Goal: Transaction & Acquisition: Purchase product/service

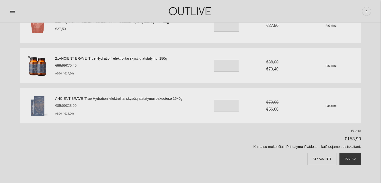
scroll to position [25, 0]
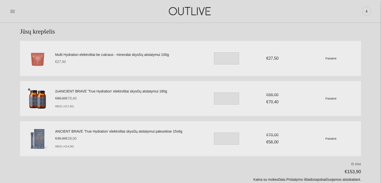
click at [148, 54] on link "Multi Hydration elektrolitai be cukraus - mineralai skysčių atstatymui 100g" at bounding box center [128, 55] width 146 height 6
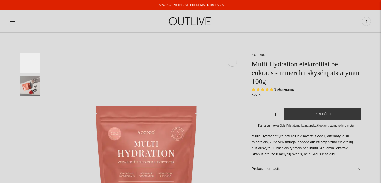
select select "**********"
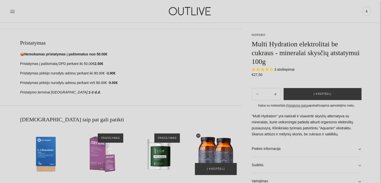
scroll to position [276, 0]
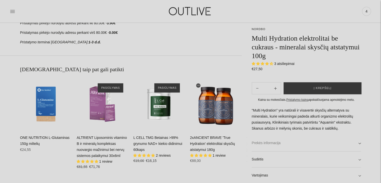
click at [309, 147] on link "Prekės informacija" at bounding box center [306, 143] width 109 height 16
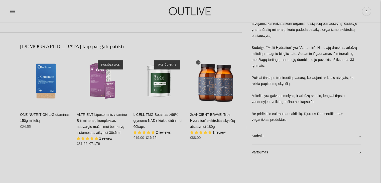
scroll to position [326, 0]
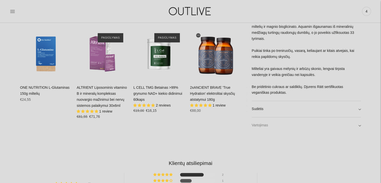
click at [334, 130] on link "Vartojimas" at bounding box center [306, 125] width 109 height 16
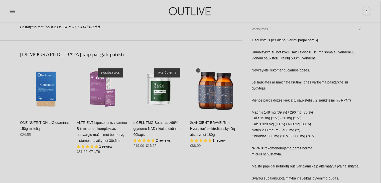
scroll to position [251, 0]
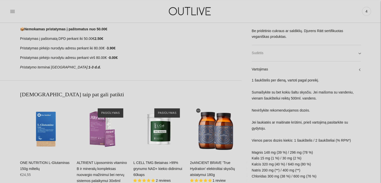
click at [282, 54] on link "Sudėtis" at bounding box center [306, 53] width 109 height 16
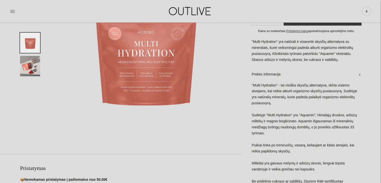
scroll to position [0, 0]
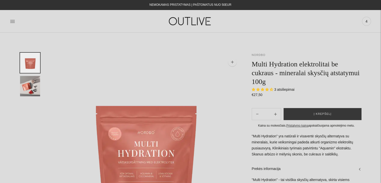
click at [260, 56] on link "NORDBO" at bounding box center [259, 54] width 14 height 3
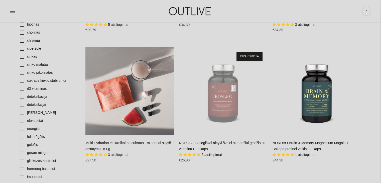
scroll to position [201, 0]
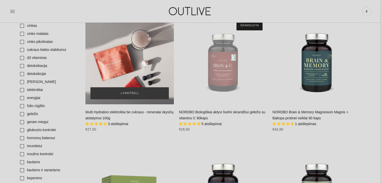
click at [143, 73] on div "Multi Hydration elektrolitai be cukraus - mineralai skysčių atstatymui 100g\a" at bounding box center [129, 60] width 89 height 89
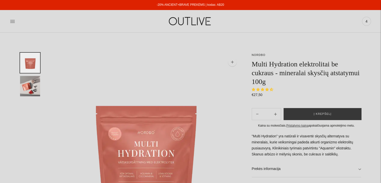
select select "**********"
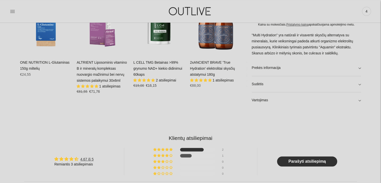
scroll to position [326, 0]
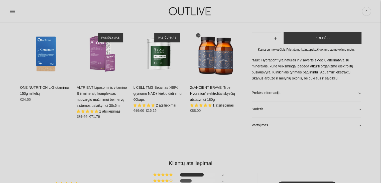
click at [92, 90] on link "ALTRIENT Liposominis vitamino B ir mineralų kompleksas nuovargio mažinimui bei …" at bounding box center [102, 96] width 50 height 22
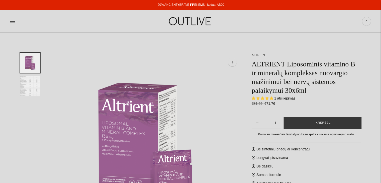
select select "**********"
click at [260, 55] on link "ALTRIENT" at bounding box center [259, 54] width 15 height 3
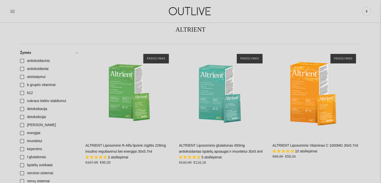
scroll to position [25, 0]
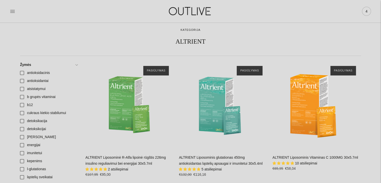
click at [367, 9] on span "4" at bounding box center [366, 11] width 7 height 7
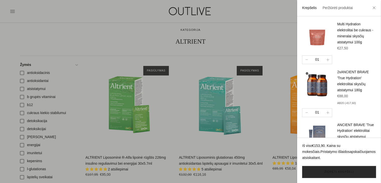
click at [340, 172] on link "Žiūrėti krepšelį" at bounding box center [339, 172] width 74 height 12
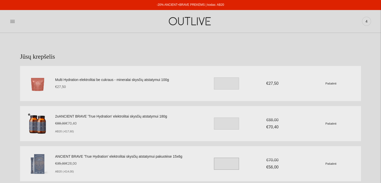
scroll to position [100, 0]
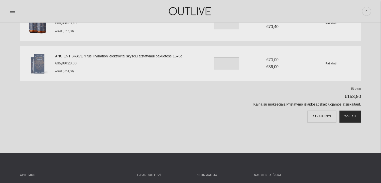
click at [351, 116] on button "Toliau" at bounding box center [351, 117] width 22 height 12
